Goal: Task Accomplishment & Management: Use online tool/utility

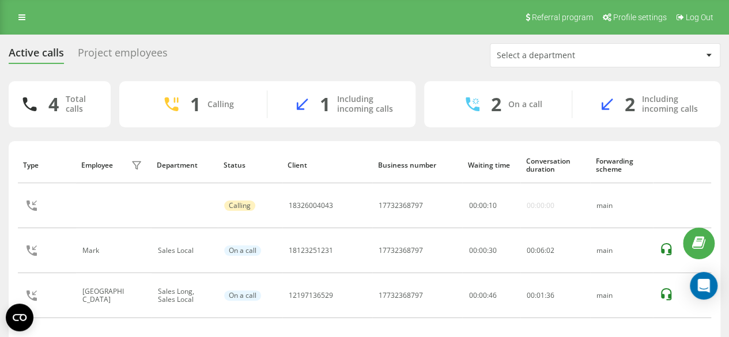
click at [38, 41] on div "Active calls Project employees Select a department 4 Total calls 1 Calling 1 In…" at bounding box center [364, 219] width 729 height 369
click at [26, 17] on link at bounding box center [22, 17] width 21 height 16
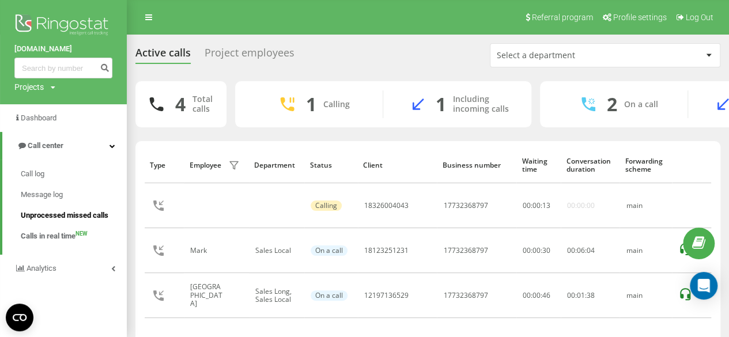
click at [69, 218] on span "Unprocessed missed calls" at bounding box center [65, 216] width 88 height 12
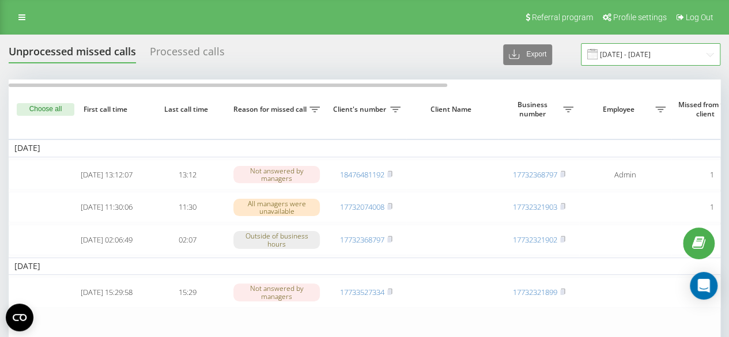
click at [652, 57] on input "[DATE] - [DATE]" at bounding box center [650, 54] width 139 height 22
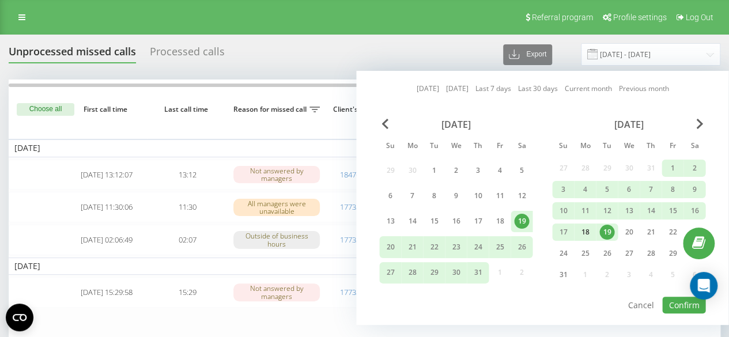
click at [589, 231] on div "18" at bounding box center [584, 232] width 15 height 15
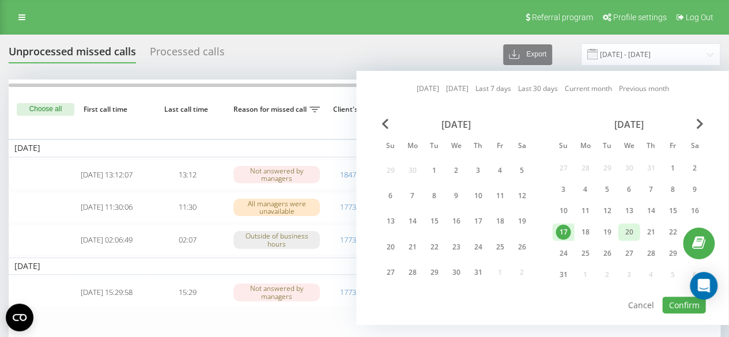
click at [630, 226] on div "20" at bounding box center [628, 232] width 15 height 15
click at [675, 309] on button "Confirm" at bounding box center [683, 305] width 43 height 17
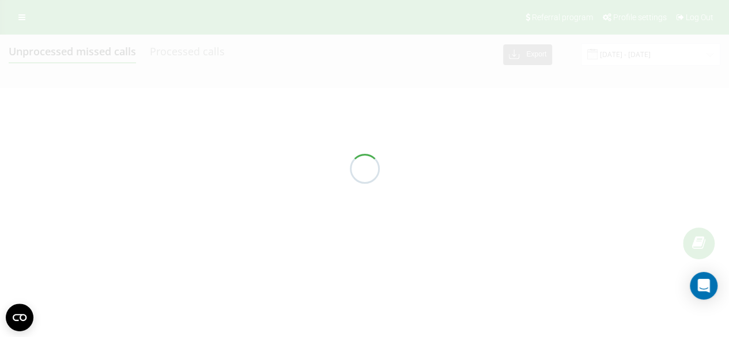
type input "[DATE] - [DATE]"
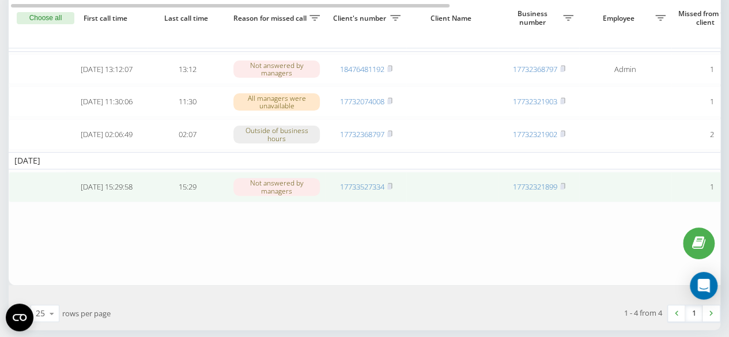
scroll to position [100, 0]
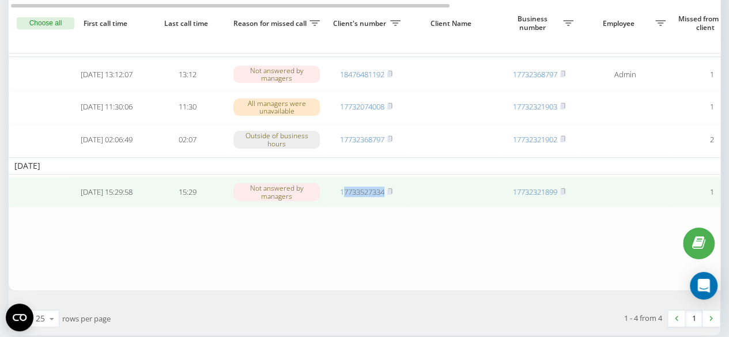
drag, startPoint x: 389, startPoint y: 207, endPoint x: 342, endPoint y: 207, distance: 46.7
click at [342, 207] on td "17733527334" at bounding box center [366, 192] width 81 height 31
copy link "7733527334"
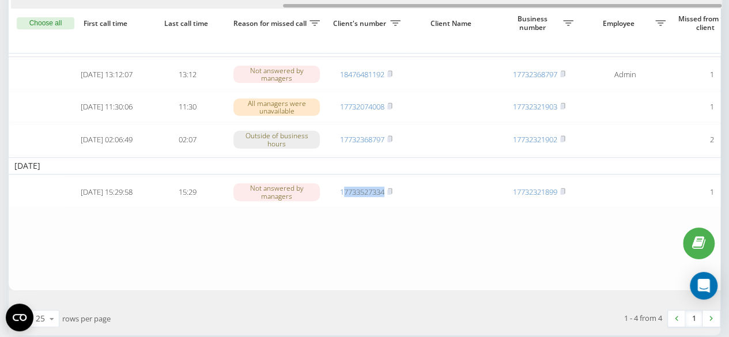
scroll to position [0, 441]
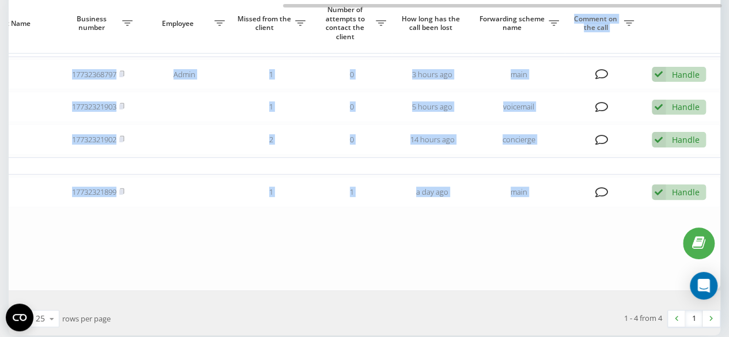
drag, startPoint x: 433, startPoint y: 7, endPoint x: 558, endPoint y: 14, distance: 124.6
click at [558, 14] on div "Choose all First call time Last call time Reason for missed call Client's numbe…" at bounding box center [365, 134] width 712 height 311
click at [499, 265] on table "[DATE] [DATE] 13:12:07 13:12 Not answered by managers 18476481192 17732368797 A…" at bounding box center [144, 134] width 1152 height 311
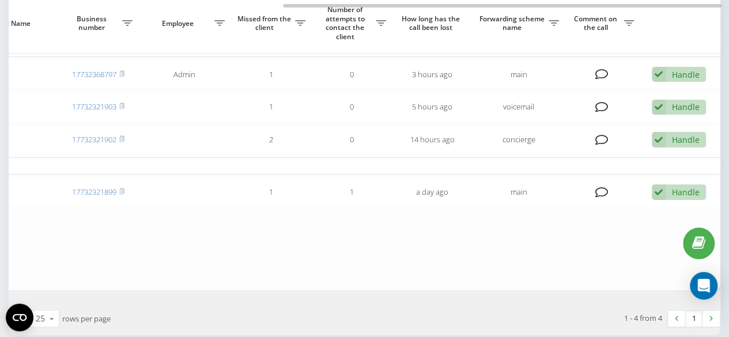
click at [263, 313] on div "Show 25 10 25 50 100 rows per page" at bounding box center [183, 318] width 364 height 33
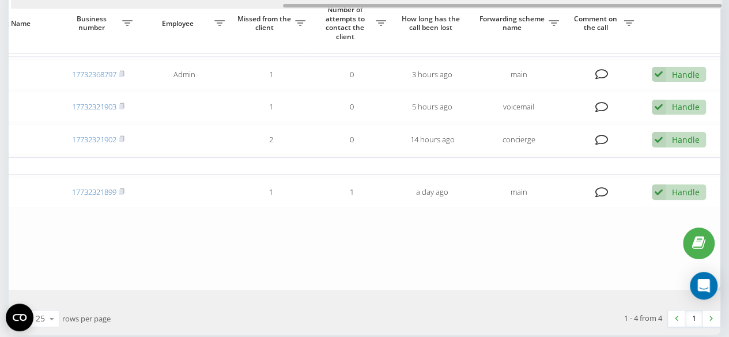
drag, startPoint x: 373, startPoint y: 6, endPoint x: 472, endPoint y: -36, distance: 107.4
click at [472, 0] on html "[DOMAIN_NAME] Projects [DOMAIN_NAME] Dashboard Call center Call log Message log…" at bounding box center [364, 68] width 729 height 337
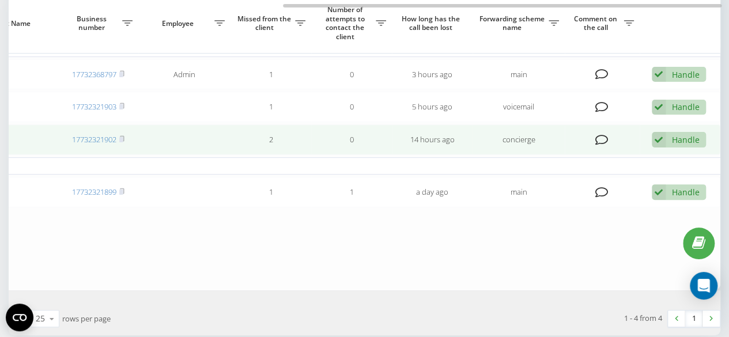
click at [671, 142] on div "Handle Failed to contact Contacted the client using another channel The client …" at bounding box center [679, 140] width 54 height 16
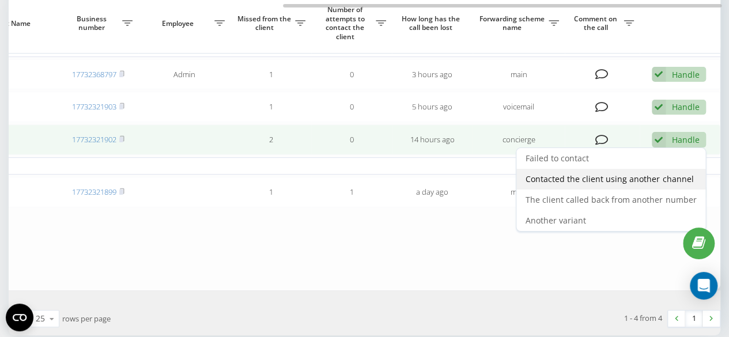
click at [625, 183] on span "Contacted the client using another channel" at bounding box center [609, 178] width 168 height 11
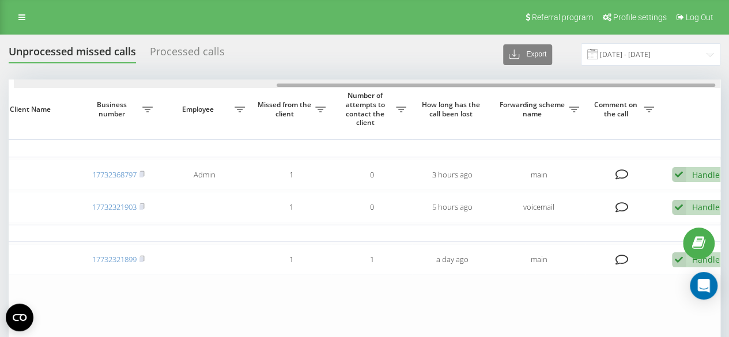
scroll to position [0, 434]
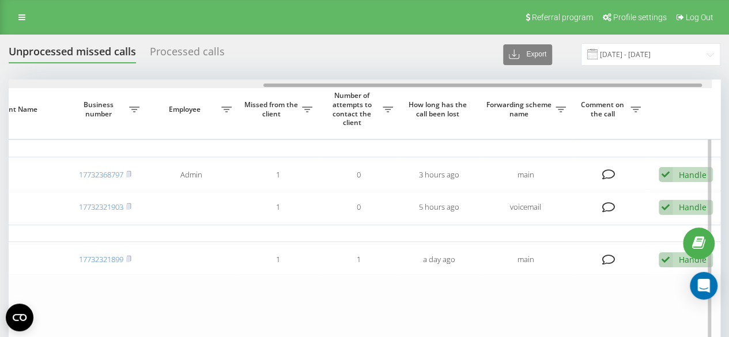
drag, startPoint x: 430, startPoint y: 86, endPoint x: 698, endPoint y: 101, distance: 268.3
click at [698, 101] on div "Choose all First call time Last call time Reason for missed call Client's numbe…" at bounding box center [365, 219] width 712 height 278
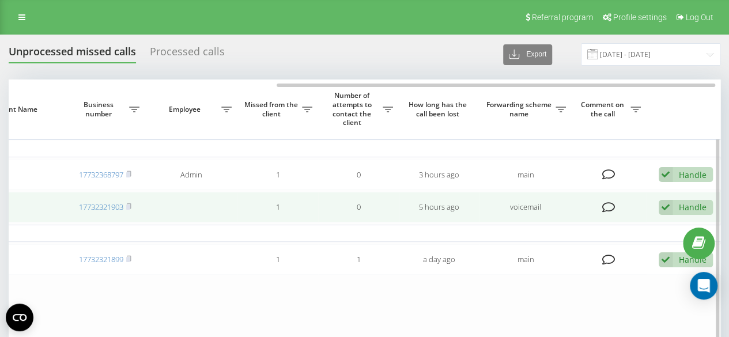
click at [691, 208] on div "Handle" at bounding box center [693, 207] width 28 height 11
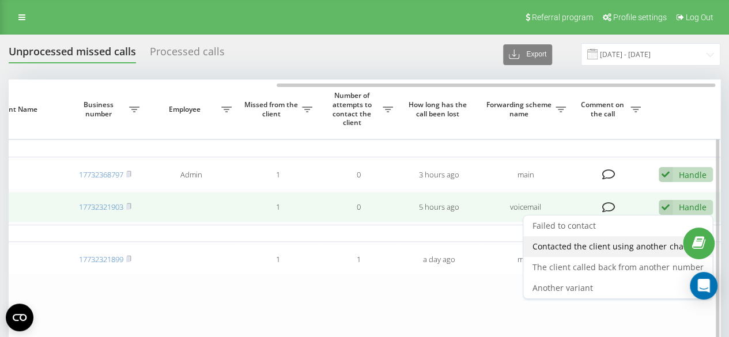
click at [588, 247] on span "Contacted the client using another channel" at bounding box center [616, 246] width 168 height 11
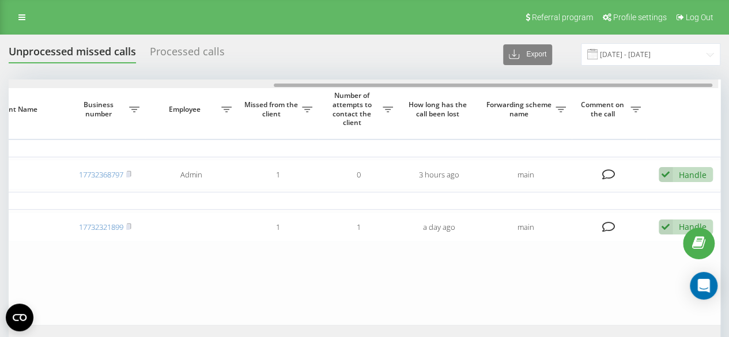
scroll to position [0, 441]
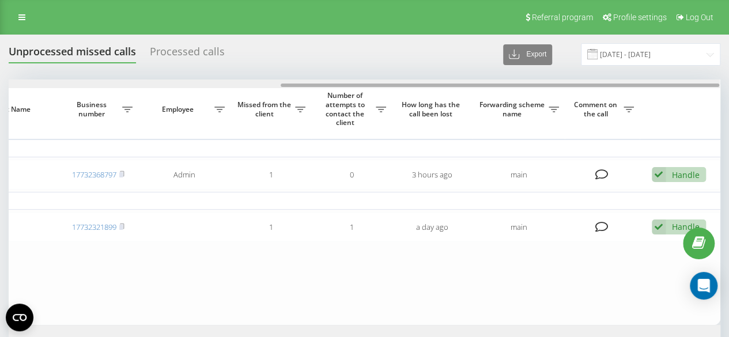
drag, startPoint x: 438, startPoint y: 84, endPoint x: 707, endPoint y: 128, distance: 272.7
click at [717, 92] on div "Choose all First call time Last call time Reason for missed call Client's numbe…" at bounding box center [365, 202] width 712 height 245
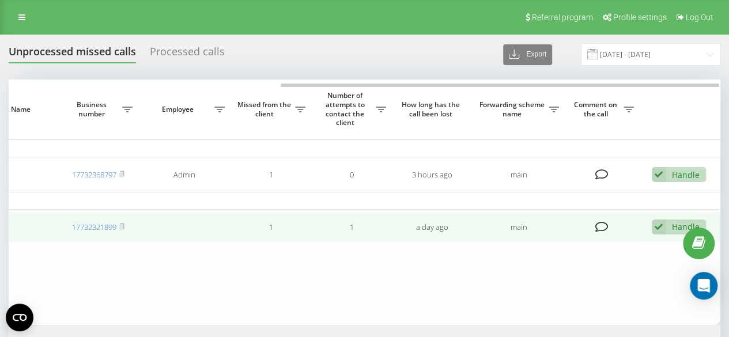
click at [675, 225] on div "Handle" at bounding box center [686, 226] width 28 height 11
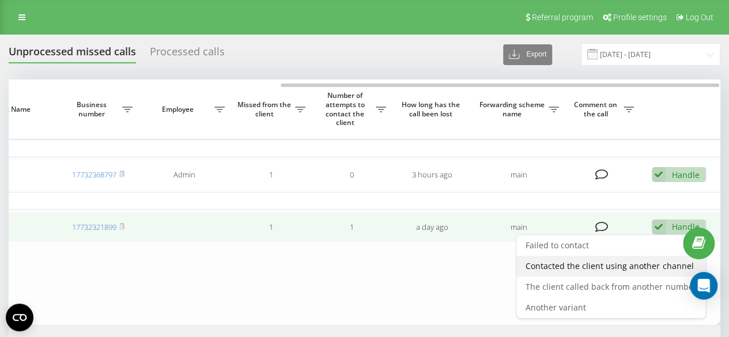
click at [584, 271] on span "Contacted the client using another channel" at bounding box center [609, 265] width 168 height 11
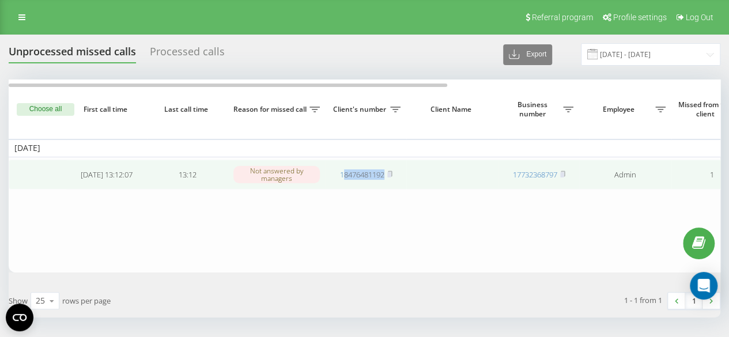
drag, startPoint x: 391, startPoint y: 186, endPoint x: 343, endPoint y: 187, distance: 47.8
click at [343, 187] on td "18476481192" at bounding box center [366, 175] width 81 height 31
copy link "8476481192"
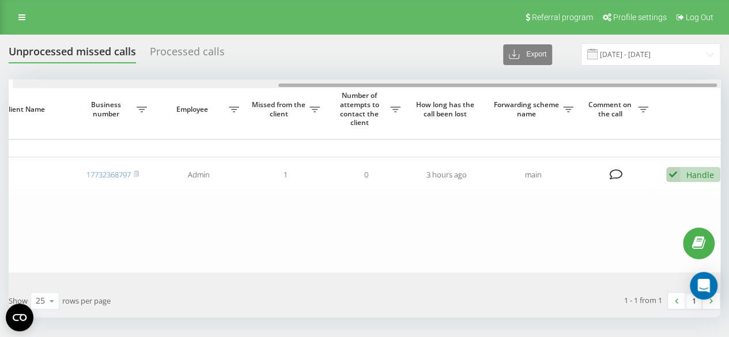
drag, startPoint x: 429, startPoint y: 84, endPoint x: 695, endPoint y: 96, distance: 265.8
click at [695, 96] on div "Choose all First call time Last call time Reason for missed call Client's numbe…" at bounding box center [365, 176] width 712 height 193
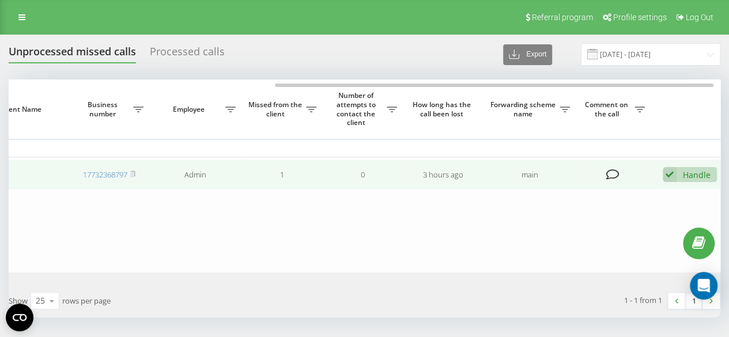
click at [697, 177] on div "Handle" at bounding box center [697, 174] width 28 height 11
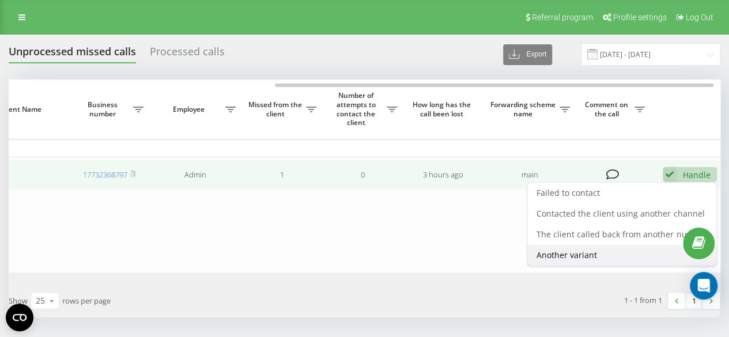
click at [581, 254] on span "Another variant" at bounding box center [566, 254] width 60 height 11
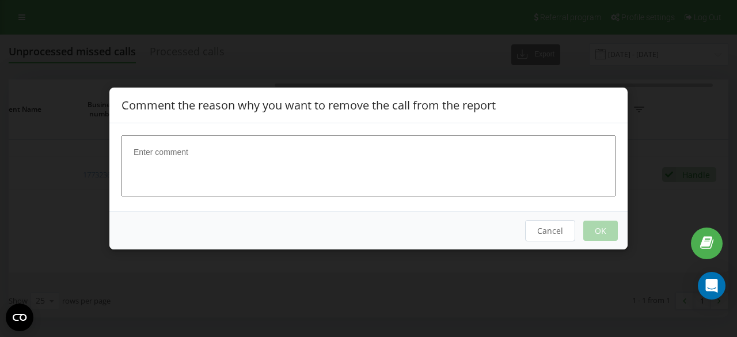
click at [446, 172] on textarea at bounding box center [369, 165] width 494 height 61
type textarea "[PERSON_NAME] contacted"
click at [601, 234] on button "OK" at bounding box center [601, 231] width 35 height 20
